Goal: Information Seeking & Learning: Learn about a topic

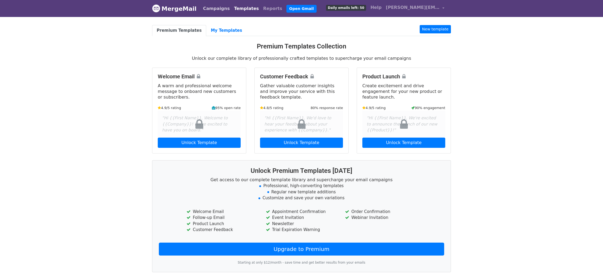
click at [215, 13] on link "Campaigns" at bounding box center [216, 8] width 31 height 11
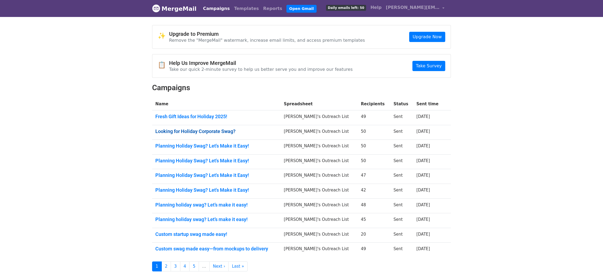
click at [208, 132] on link "Looking for Holiday Corporate Swag?" at bounding box center [216, 131] width 122 height 6
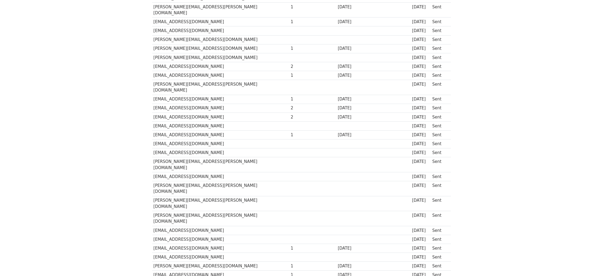
scroll to position [307, 0]
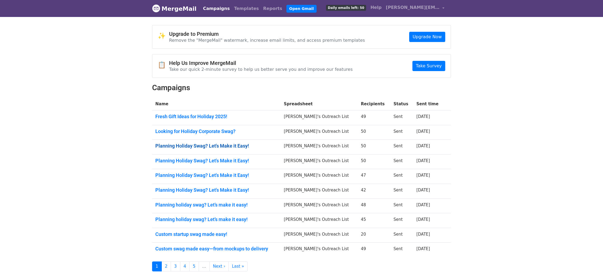
click at [240, 145] on link "Planning Holiday Swag? Let's Make it Easy!" at bounding box center [216, 146] width 122 height 6
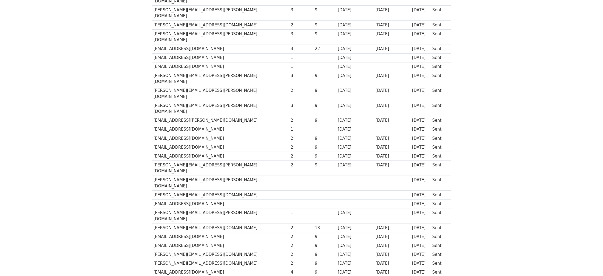
scroll to position [307, 0]
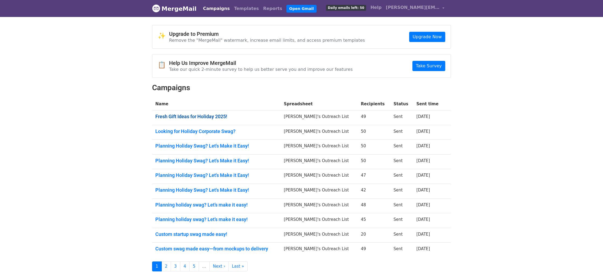
click at [182, 117] on link "Fresh Gift Ideas for Holiday 2025!" at bounding box center [216, 117] width 122 height 6
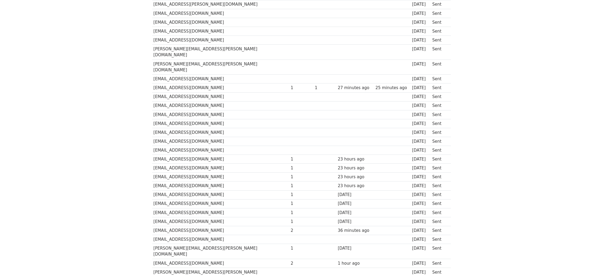
scroll to position [298, 0]
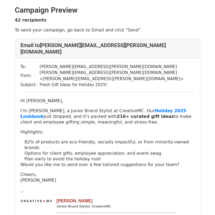
click at [29, 139] on p "82% of products are eco-friendly, socially impactful, or from minority-owned br…" at bounding box center [110, 144] width 170 height 11
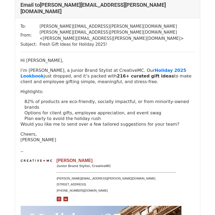
scroll to position [55, 0]
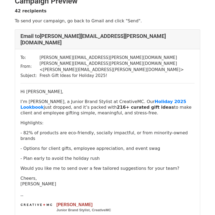
scroll to position [10, 0]
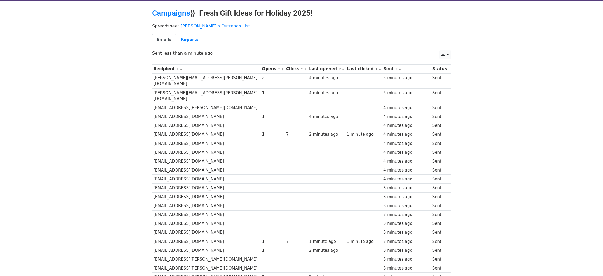
scroll to position [55, 0]
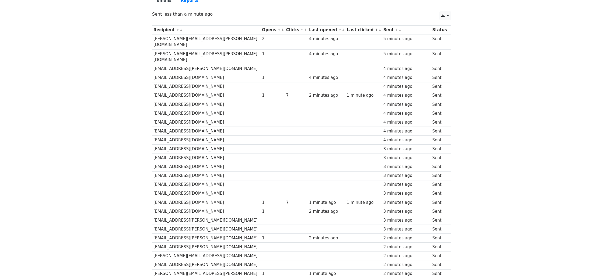
click at [188, 49] on td "[PERSON_NAME][EMAIL_ADDRESS][PERSON_NAME][DOMAIN_NAME]" at bounding box center [206, 56] width 109 height 15
click at [214, 39] on td "[PERSON_NAME][EMAIL_ADDRESS][PERSON_NAME][DOMAIN_NAME]" at bounding box center [206, 43] width 109 height 15
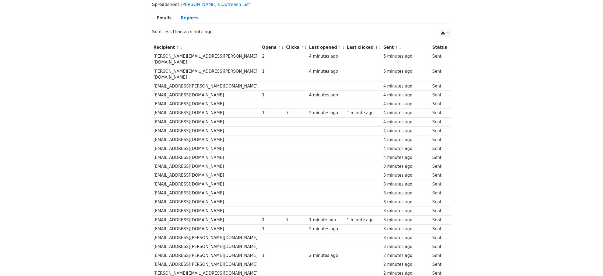
scroll to position [0, 0]
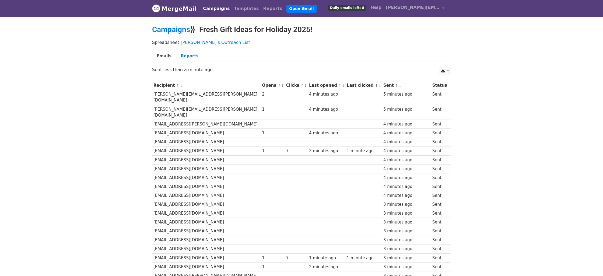
click at [204, 10] on link "Campaigns" at bounding box center [216, 8] width 31 height 11
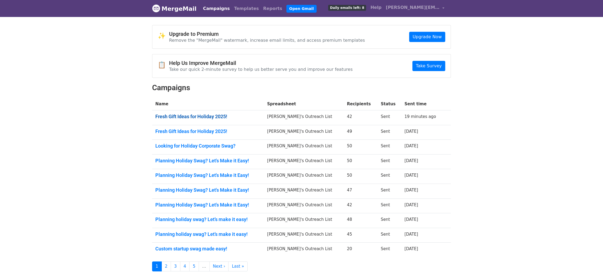
click at [218, 119] on link "Fresh Gift Ideas for Holiday 2025!" at bounding box center [207, 117] width 105 height 6
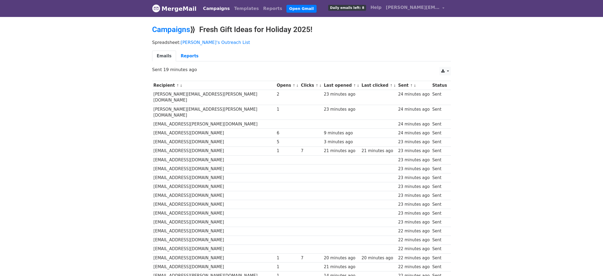
click at [204, 7] on link "Campaigns" at bounding box center [216, 8] width 31 height 11
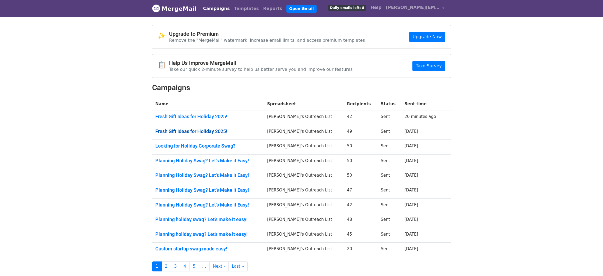
click at [207, 128] on link "Fresh Gift Ideas for Holiday 2025!" at bounding box center [207, 131] width 105 height 6
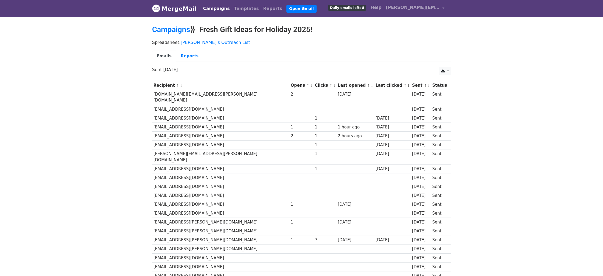
click at [207, 7] on link "Campaigns" at bounding box center [216, 8] width 31 height 11
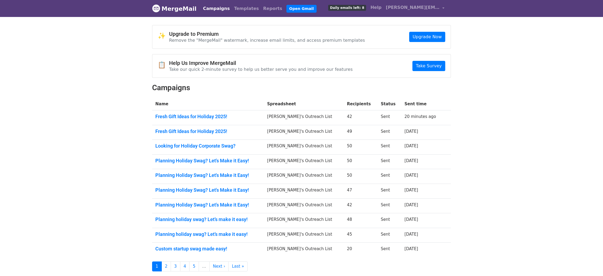
click at [192, 15] on nav "MergeMail Campaigns Templates Reports Open Gmail Daily emails left: 8 Help [PER…" at bounding box center [301, 8] width 299 height 17
click at [208, 11] on link "Campaigns" at bounding box center [216, 8] width 31 height 11
click at [212, 9] on link "Campaigns" at bounding box center [216, 8] width 31 height 11
